Goal: Information Seeking & Learning: Understand process/instructions

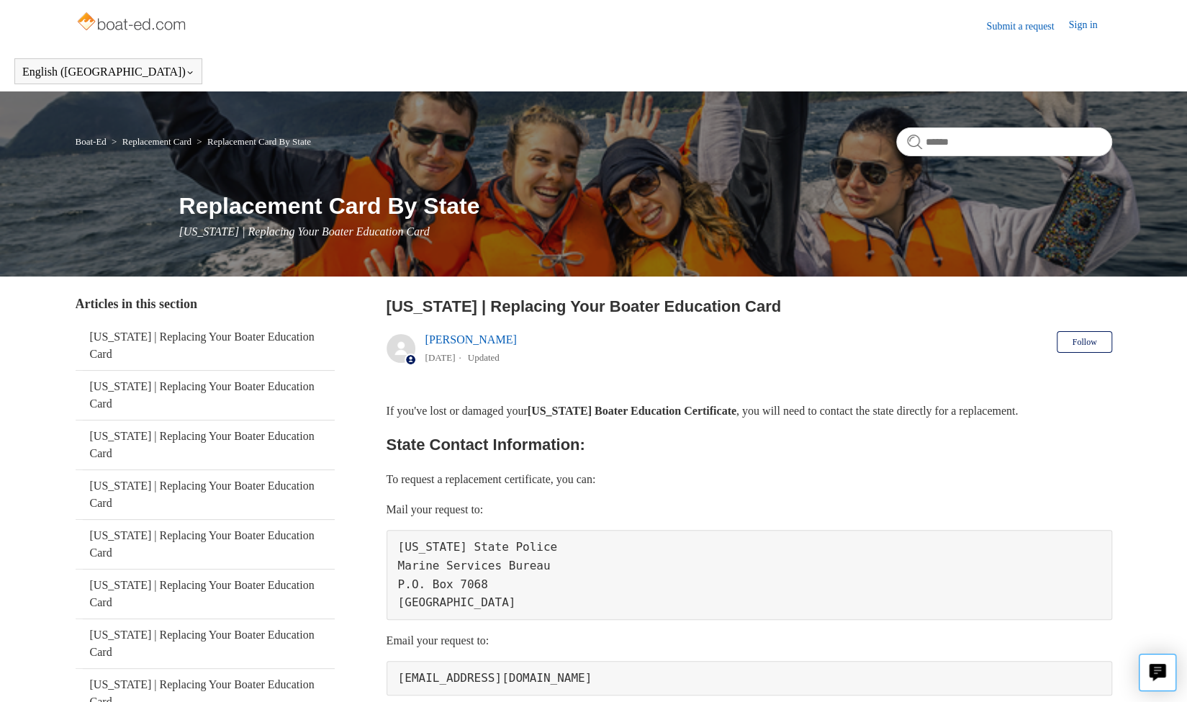
click at [566, 531] on pre "[US_STATE] State Police Marine Services Bureau P.O. [STREET_ADDRESS]" at bounding box center [748, 574] width 725 height 89
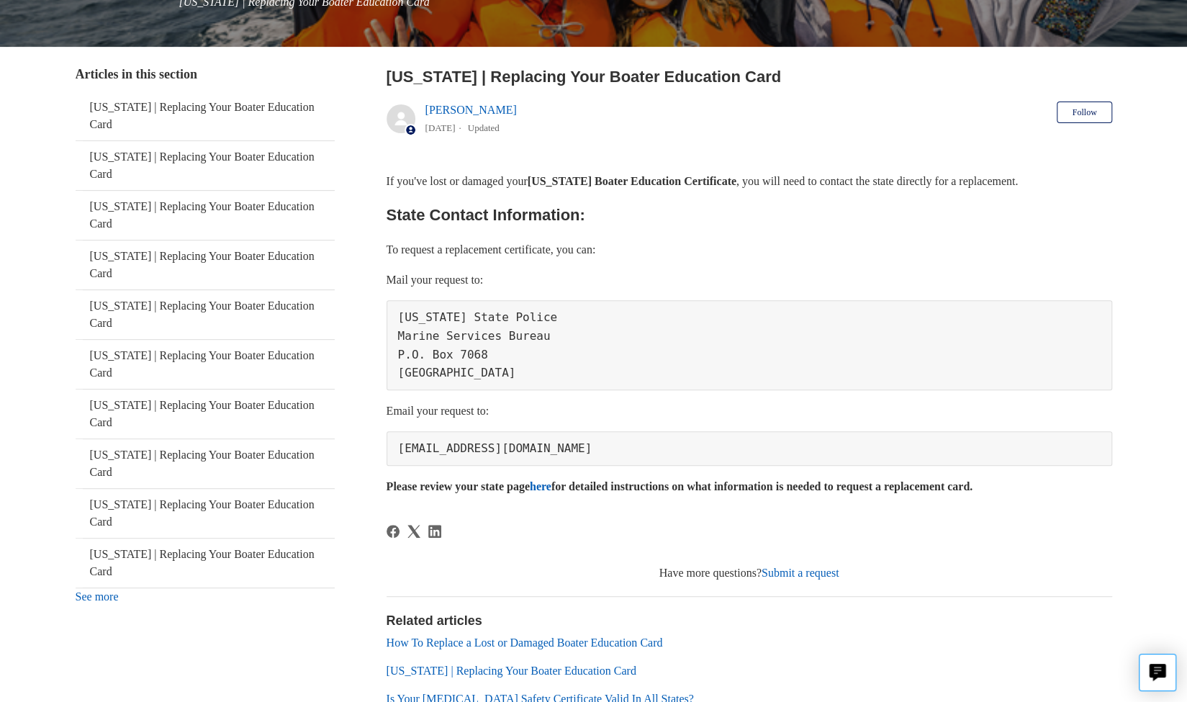
scroll to position [230, 0]
click at [548, 638] on link "How To Replace a Lost or Damaged Boater Education Card" at bounding box center [524, 641] width 276 height 12
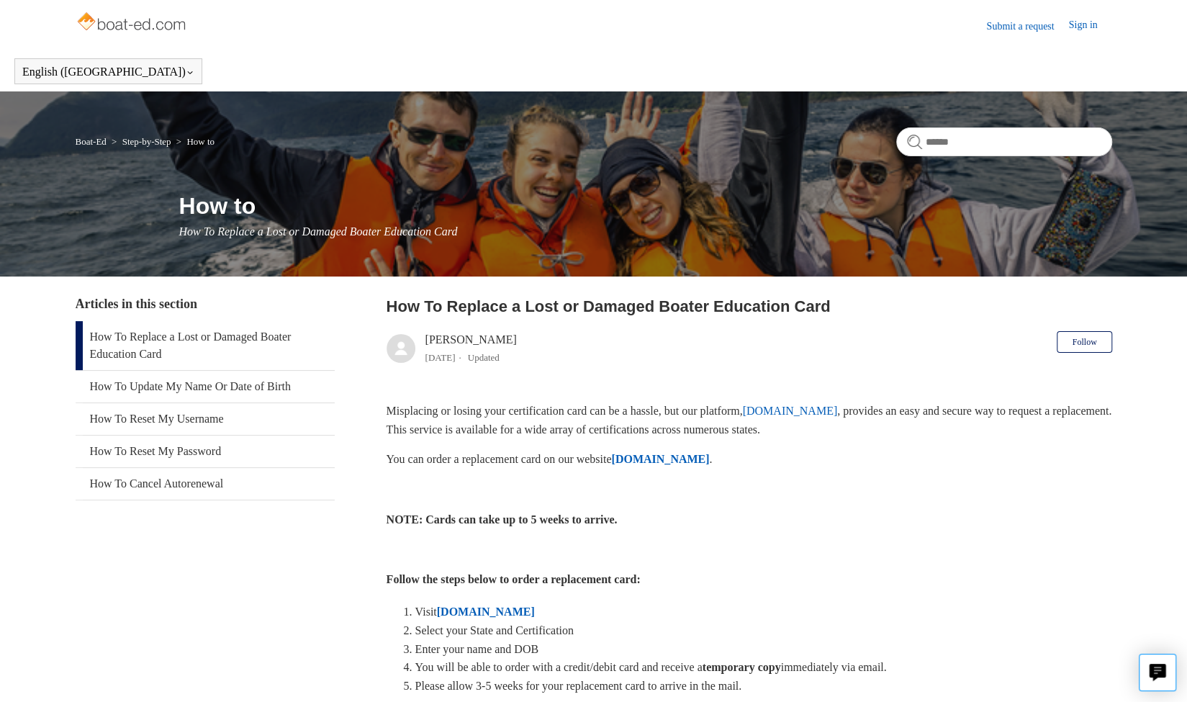
click at [506, 612] on strong "[DOMAIN_NAME]" at bounding box center [486, 611] width 98 height 12
